Goal: Task Accomplishment & Management: Use online tool/utility

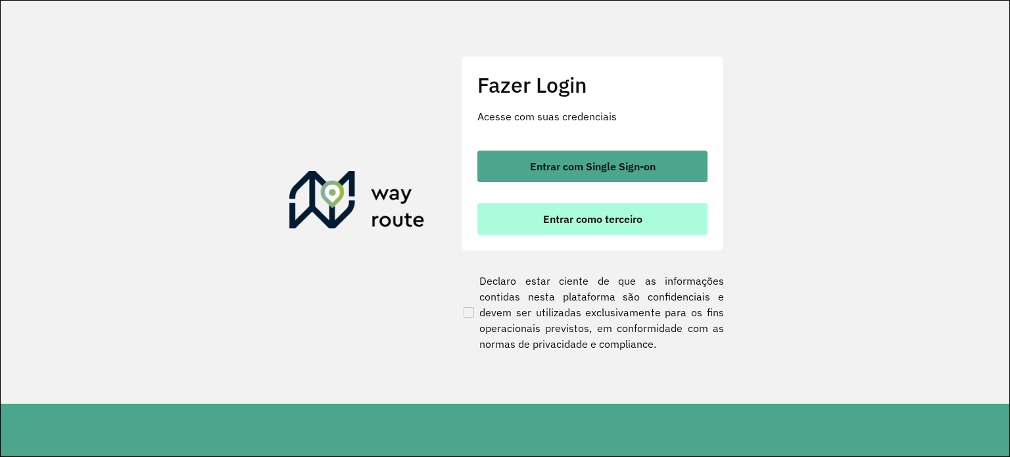
click at [619, 208] on button "Entrar como terceiro" at bounding box center [592, 219] width 230 height 32
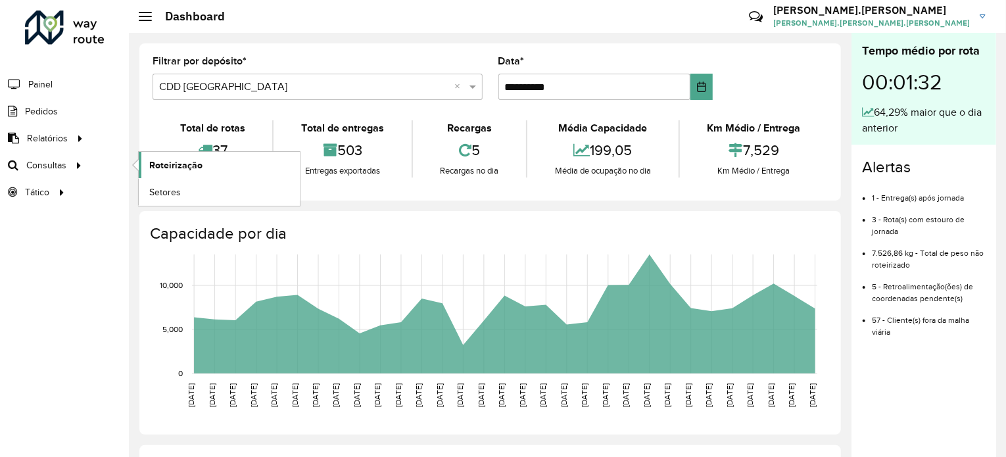
click at [148, 152] on link "Roteirização" at bounding box center [219, 165] width 161 height 26
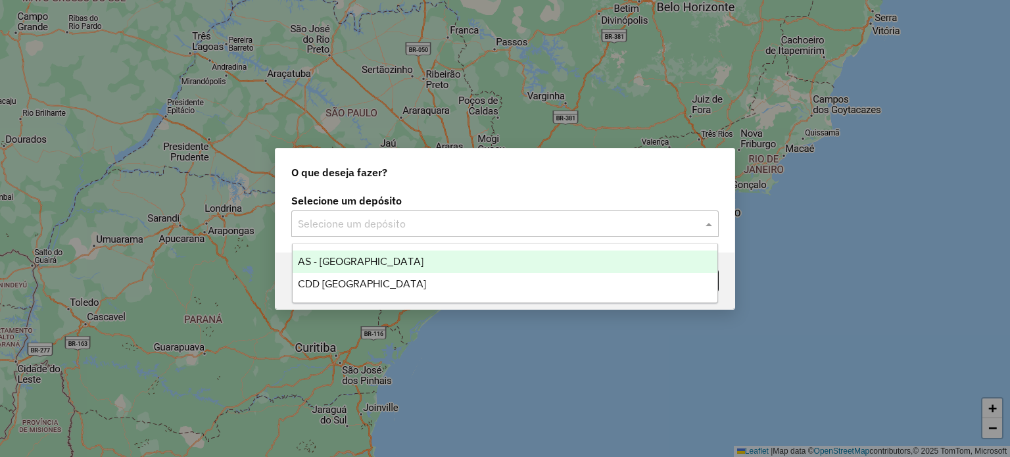
click at [610, 234] on div "Selecione um depósito" at bounding box center [504, 223] width 427 height 26
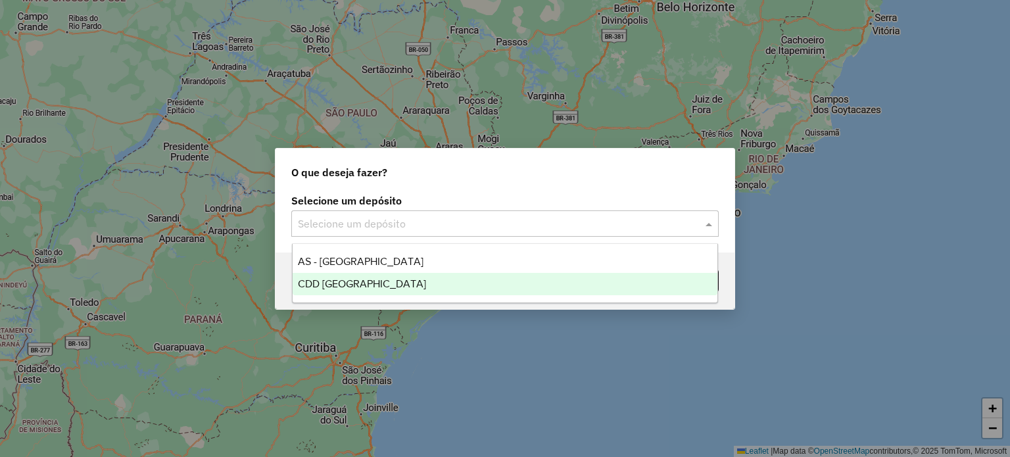
click at [568, 276] on div "CDD [GEOGRAPHIC_DATA]" at bounding box center [505, 284] width 425 height 22
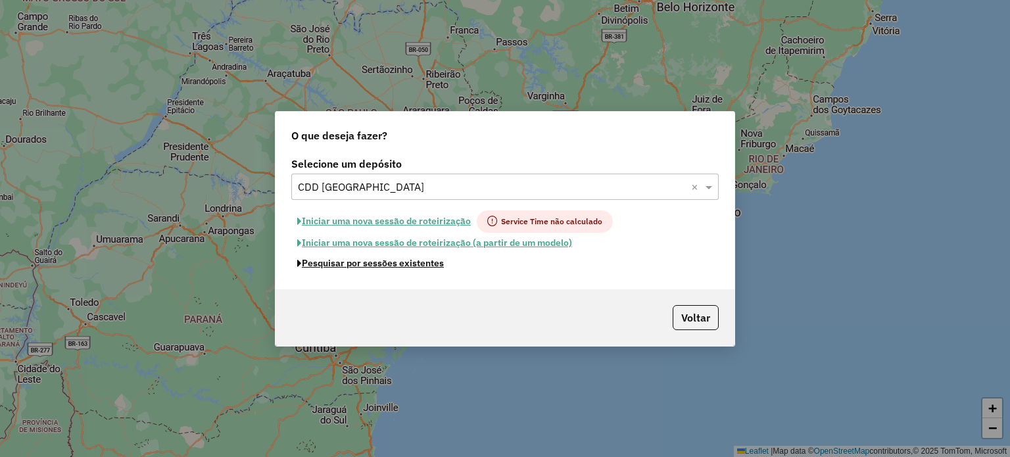
click at [349, 257] on button "Pesquisar por sessões existentes" at bounding box center [370, 263] width 158 height 20
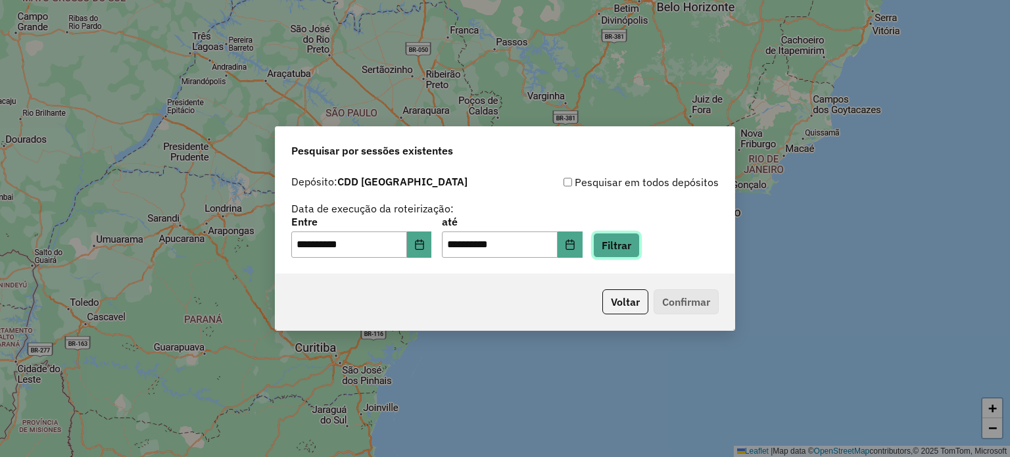
click at [628, 243] on button "Filtrar" at bounding box center [616, 245] width 47 height 25
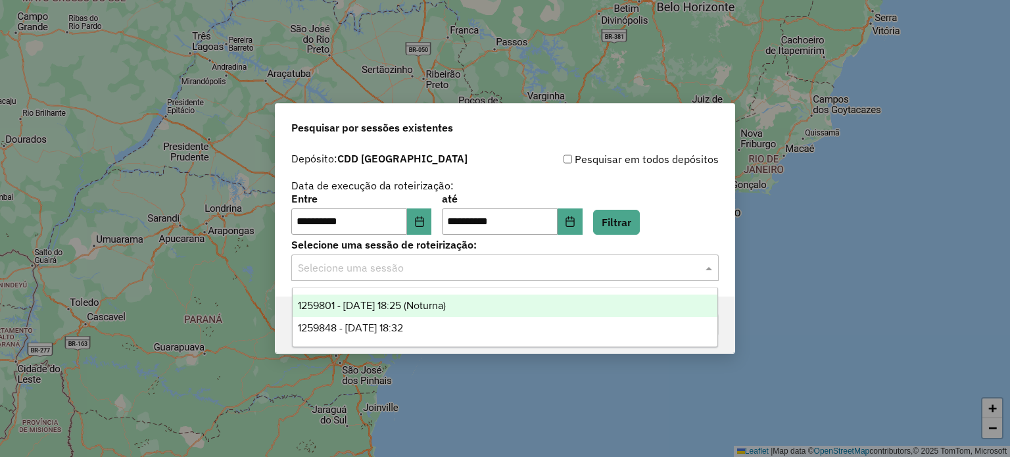
click at [513, 254] on div "Selecione uma sessão" at bounding box center [504, 267] width 427 height 26
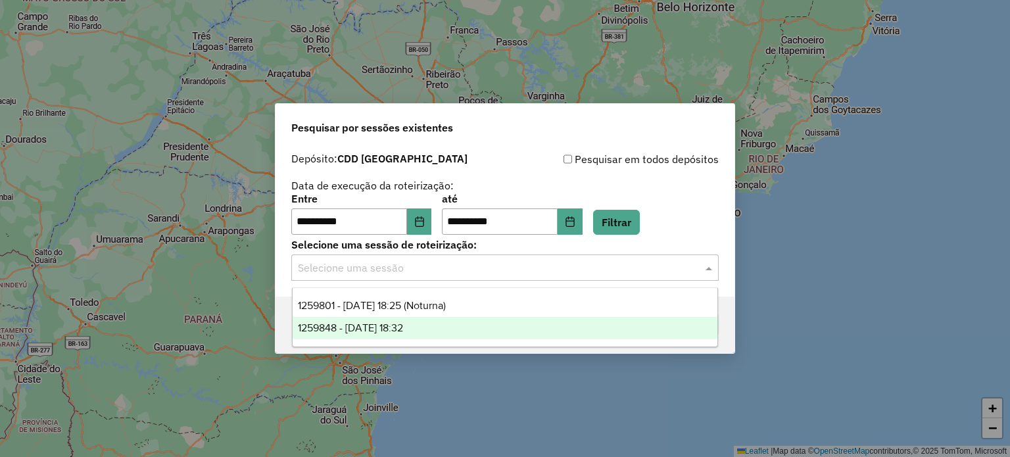
click at [500, 335] on div "1259848 - [DATE] 18:32" at bounding box center [505, 328] width 425 height 22
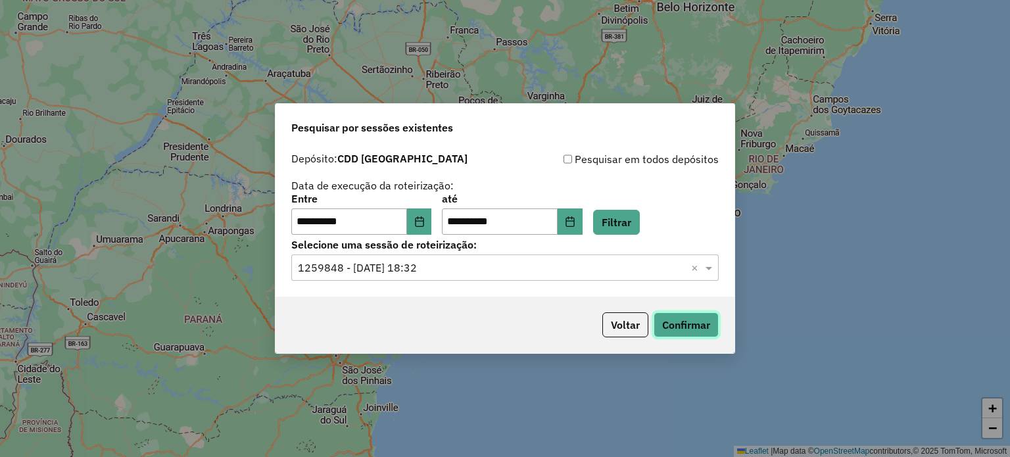
click at [693, 320] on button "Confirmar" at bounding box center [685, 324] width 65 height 25
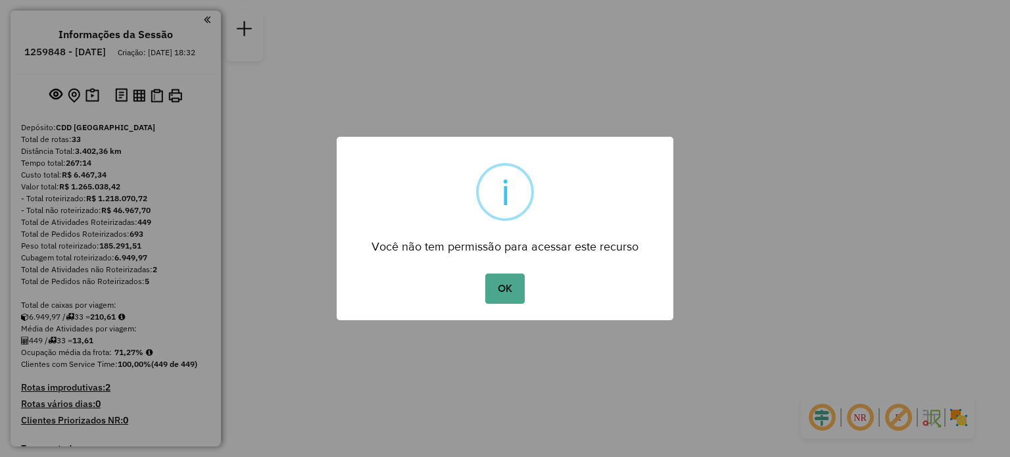
click at [485, 273] on button "OK" at bounding box center [504, 288] width 39 height 30
